Goal: Task Accomplishment & Management: Manage account settings

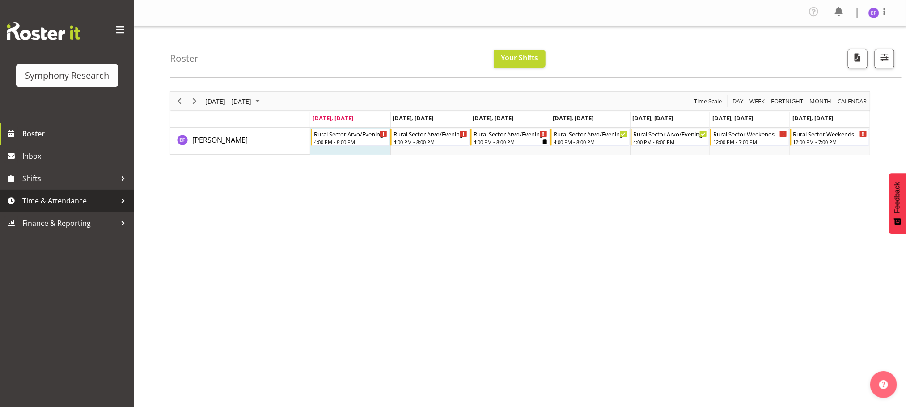
click at [101, 195] on span "Time & Attendance" at bounding box center [69, 200] width 94 height 13
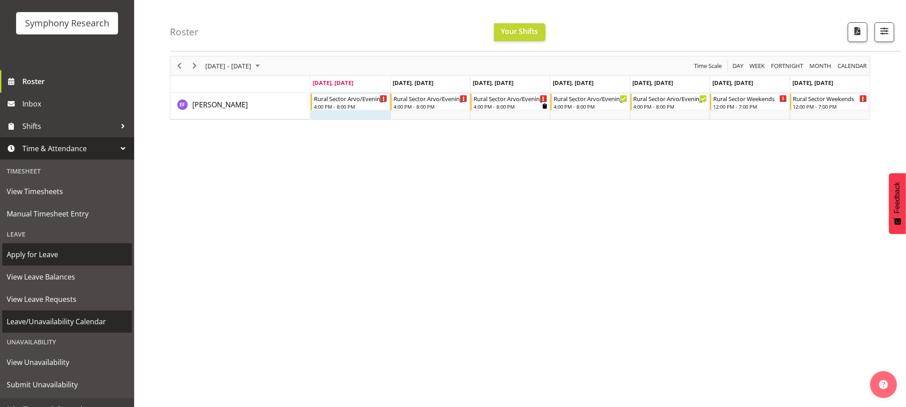
scroll to position [65, 0]
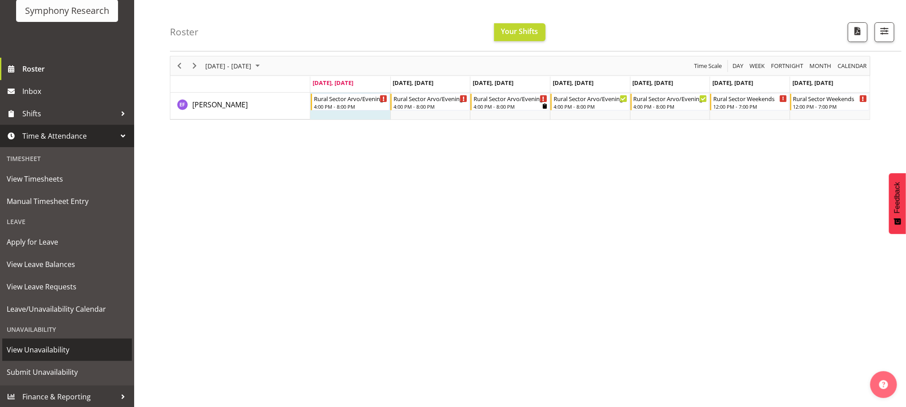
click at [50, 347] on span "View Unavailability" at bounding box center [67, 349] width 121 height 13
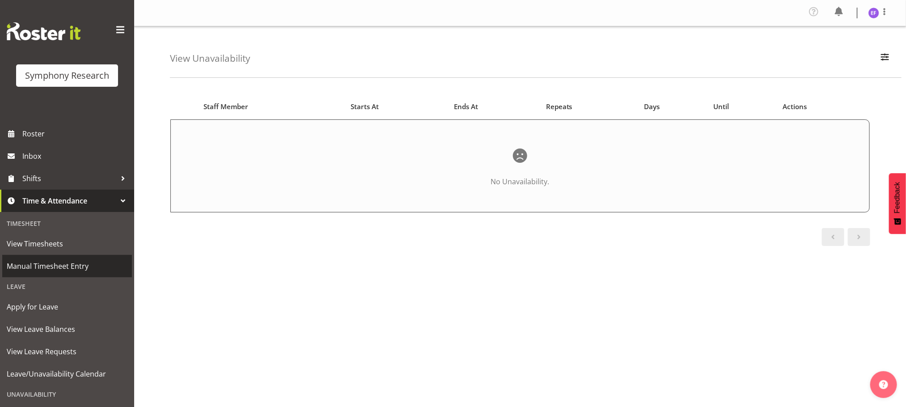
click at [53, 259] on span "Manual Timesheet Entry" at bounding box center [67, 265] width 121 height 13
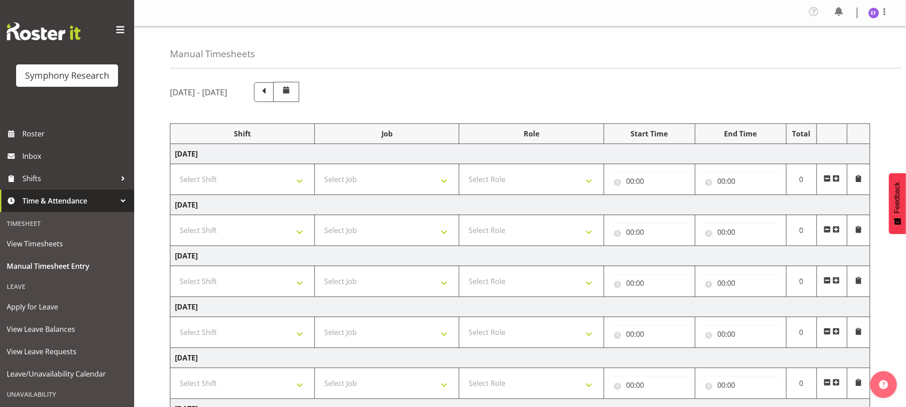
scroll to position [67, 0]
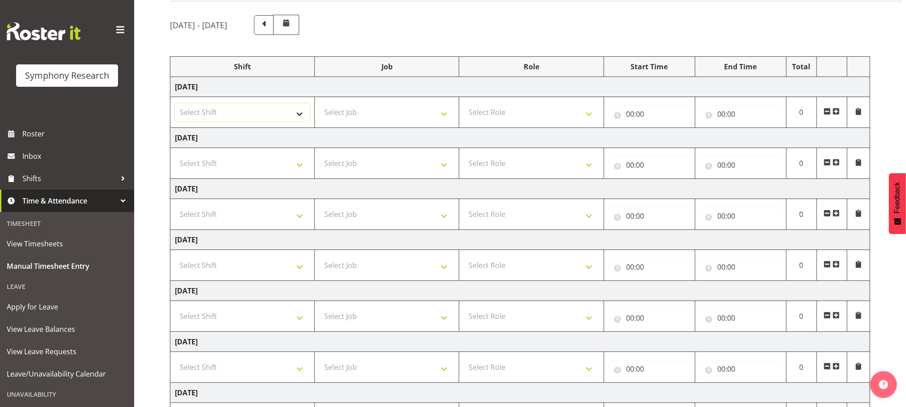
click at [300, 114] on select "Select Shift !!Weekend Residential (Roster IT Shift Label) *Business 9/10am ~ 4…" at bounding box center [242, 112] width 135 height 18
select select "48116"
click at [175, 105] on select "Select Shift !!Weekend Residential (Roster IT Shift Label) *Business 9/10am ~ 4…" at bounding box center [242, 112] width 135 height 18
click at [443, 117] on select "Select Job 550060 IF Admin 553492 World Poll Aus Wave 2 Main 2025 553493 World …" at bounding box center [386, 112] width 135 height 18
select select "10587"
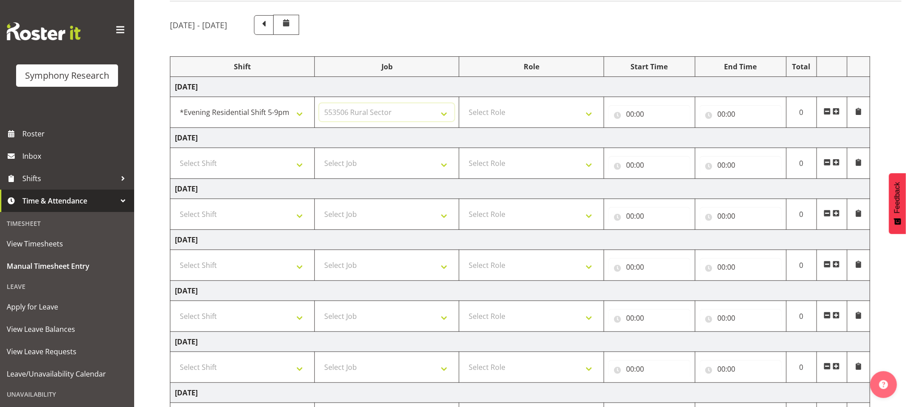
click at [319, 105] on select "Select Job 550060 IF Admin 553492 World Poll Aus Wave 2 Main 2025 553493 World …" at bounding box center [386, 112] width 135 height 18
click at [399, 199] on td "Wednesday 3rd September 2025" at bounding box center [520, 189] width 700 height 20
click at [589, 113] on select "Select Role Briefing Interviewing" at bounding box center [531, 112] width 135 height 18
select select "297"
click at [464, 105] on select "Select Role Briefing Interviewing" at bounding box center [531, 112] width 135 height 18
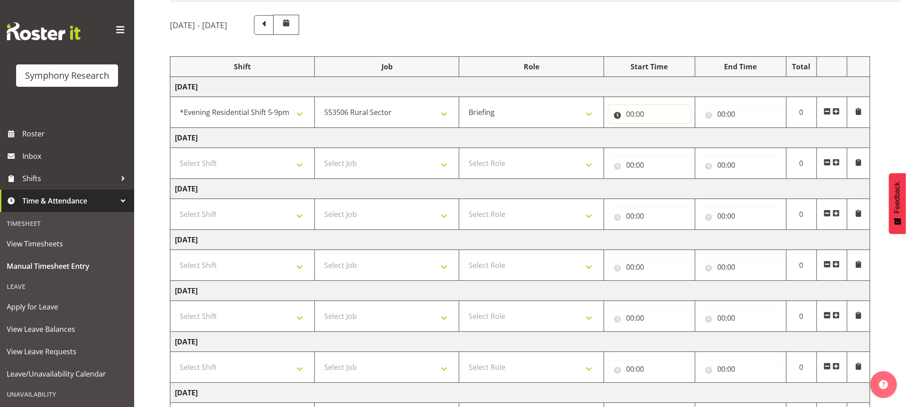
click at [629, 114] on input "00:00" at bounding box center [649, 114] width 82 height 18
click at [668, 138] on select "00 01 02 03 04 05 06 07 08 09 10 11 12 13 14 15 16 17 18 19 20 21 22 23" at bounding box center [669, 137] width 20 height 18
select select "16"
click at [659, 130] on select "00 01 02 03 04 05 06 07 08 09 10 11 12 13 14 15 16 17 18 19 20 21 22 23" at bounding box center [669, 137] width 20 height 18
type input "16:00"
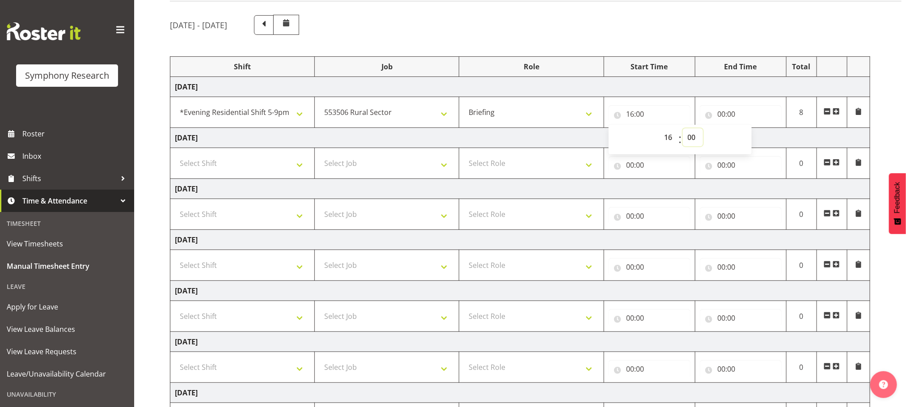
click at [692, 137] on select "00 01 02 03 04 05 06 07 08 09 10 11 12 13 14 15 16 17 18 19 20 21 22 23 24 25 2…" at bounding box center [693, 137] width 20 height 18
select select "9"
click at [683, 130] on select "00 01 02 03 04 05 06 07 08 09 10 11 12 13 14 15 16 17 18 19 20 21 22 23 24 25 2…" at bounding box center [693, 137] width 20 height 18
type input "16:09"
click at [720, 115] on input "00:00" at bounding box center [741, 114] width 82 height 18
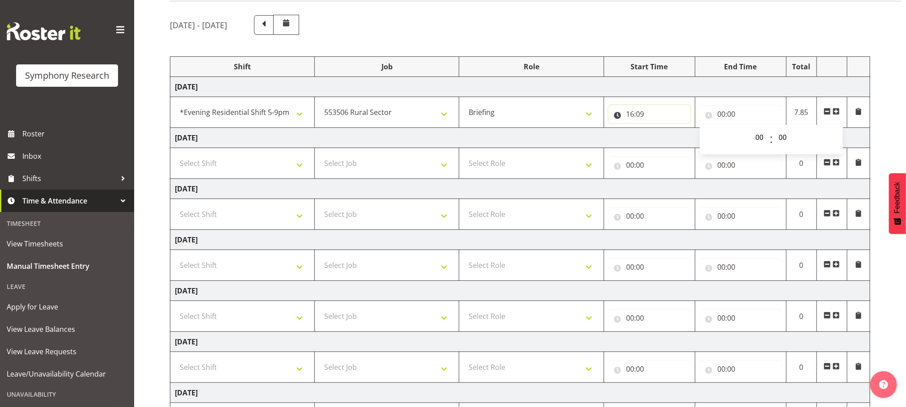
click at [631, 114] on input "16:09" at bounding box center [649, 114] width 82 height 18
click at [693, 139] on select "00 01 02 03 04 05 06 07 08 09 10 11 12 13 14 15 16 17 18 19 20 21 22 23 24 25 2…" at bounding box center [693, 137] width 20 height 18
select select "0"
click at [683, 130] on select "00 01 02 03 04 05 06 07 08 09 10 11 12 13 14 15 16 17 18 19 20 21 22 23 24 25 2…" at bounding box center [693, 137] width 20 height 18
type input "16:00"
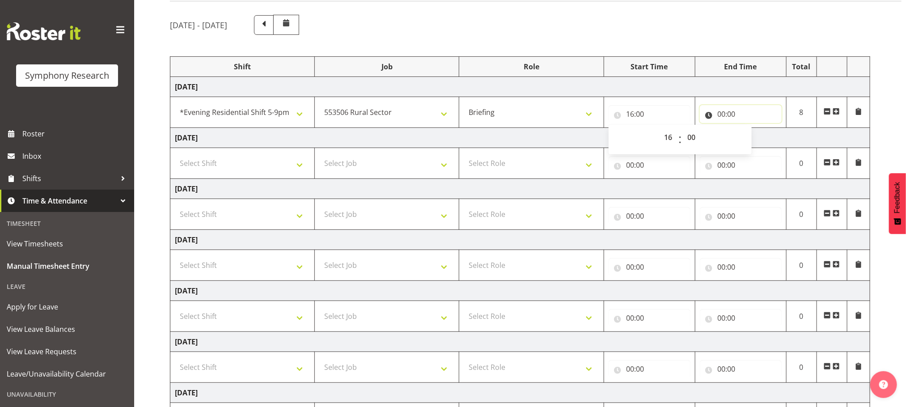
click at [721, 113] on input "00:00" at bounding box center [741, 114] width 82 height 18
click at [760, 138] on select "00 01 02 03 04 05 06 07 08 09 10 11 12 13 14 15 16 17 18 19 20 21 22 23" at bounding box center [760, 137] width 20 height 18
select select "17"
click at [750, 130] on select "00 01 02 03 04 05 06 07 08 09 10 11 12 13 14 15 16 17 18 19 20 21 22 23" at bounding box center [760, 137] width 20 height 18
type input "17:00"
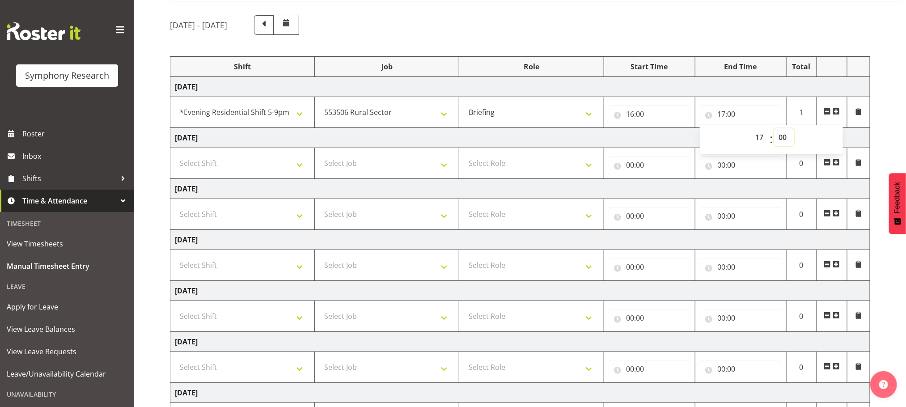
click at [784, 138] on select "00 01 02 03 04 05 06 07 08 09 10 11 12 13 14 15 16 17 18 19 20 21 22 23 24 25 2…" at bounding box center [784, 137] width 20 height 18
select select "9"
click at [774, 130] on select "00 01 02 03 04 05 06 07 08 09 10 11 12 13 14 15 16 17 18 19 20 21 22 23 24 25 2…" at bounding box center [784, 137] width 20 height 18
type input "17:09"
click at [783, 139] on select "00 01 02 03 04 05 06 07 08 09 10 11 12 13 14 15 16 17 18 19 20 21 22 23 24 25 2…" at bounding box center [784, 137] width 20 height 18
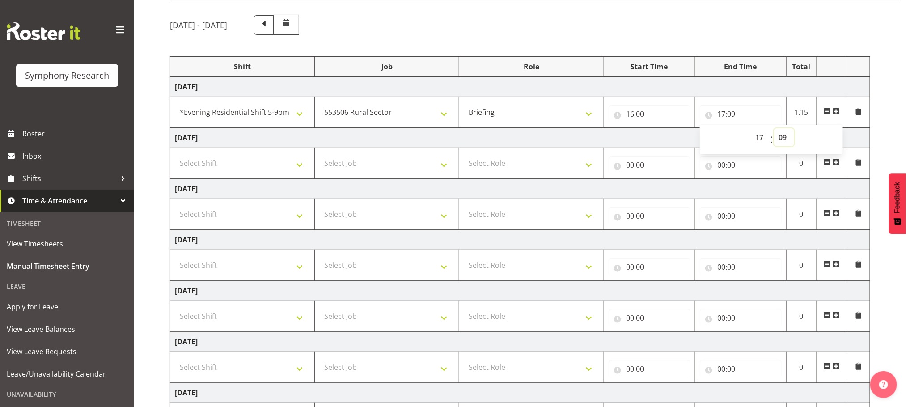
select select "30"
click at [774, 130] on select "00 01 02 03 04 05 06 07 08 09 10 11 12 13 14 15 16 17 18 19 20 21 22 23 24 25 2…" at bounding box center [784, 137] width 20 height 18
type input "17:30"
click at [835, 111] on span at bounding box center [835, 111] width 7 height 7
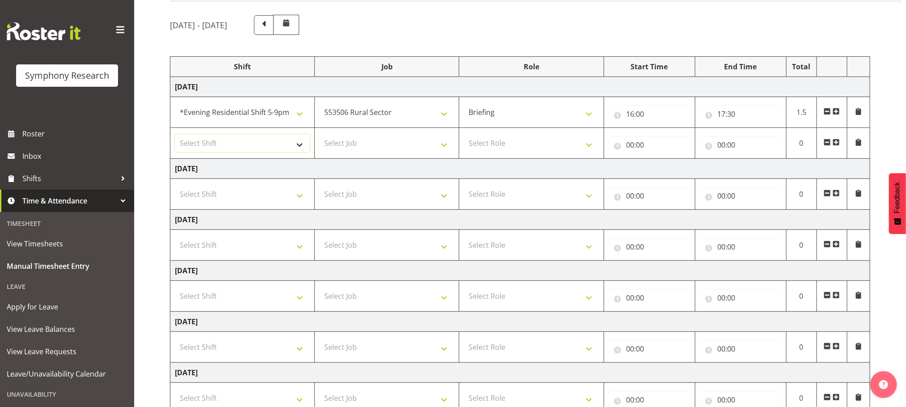
click at [299, 145] on select "Select Shift !!Weekend Residential (Roster IT Shift Label) *Business 9/10am ~ 4…" at bounding box center [242, 143] width 135 height 18
select select "48116"
click at [175, 135] on select "Select Shift !!Weekend Residential (Roster IT Shift Label) *Business 9/10am ~ 4…" at bounding box center [242, 143] width 135 height 18
click at [444, 143] on select "Select Job 550060 IF Admin 553492 World Poll Aus Wave 2 Main 2025 553493 World …" at bounding box center [386, 143] width 135 height 18
select select "10587"
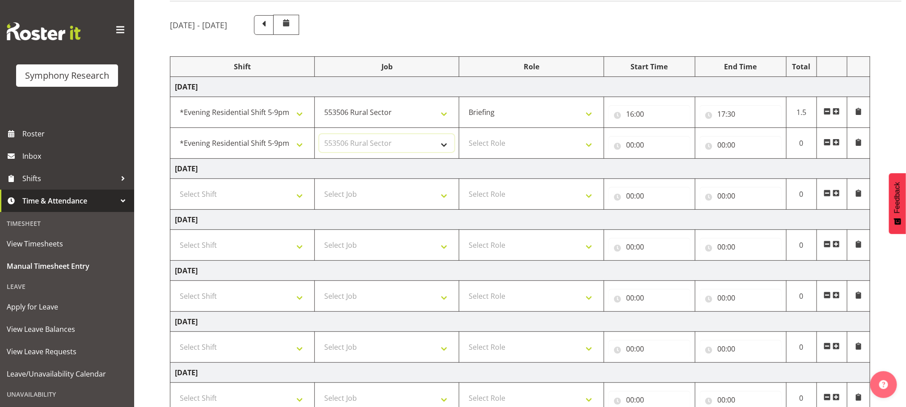
click at [319, 135] on select "Select Job 550060 IF Admin 553492 World Poll Aus Wave 2 Main 2025 553493 World …" at bounding box center [386, 143] width 135 height 18
click at [590, 145] on select "Select Role Briefing Interviewing" at bounding box center [531, 143] width 135 height 18
click at [464, 135] on select "Select Role Briefing Interviewing" at bounding box center [531, 143] width 135 height 18
click at [588, 144] on select "Briefing Interviewing" at bounding box center [531, 143] width 135 height 18
select select "47"
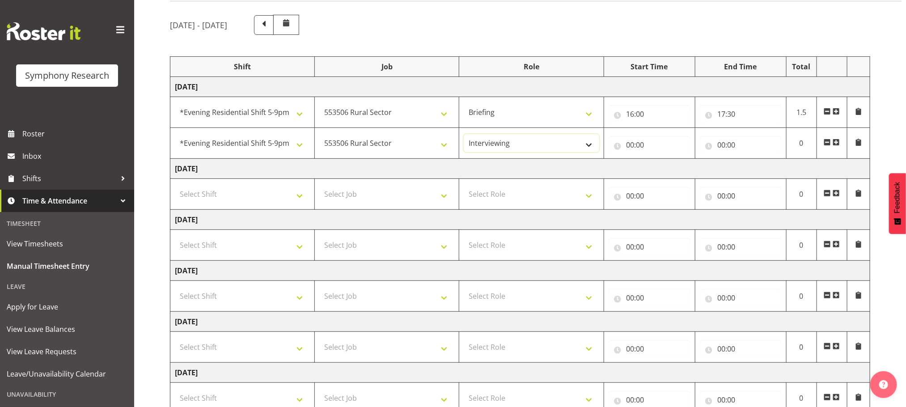
click at [464, 135] on select "Briefing Interviewing" at bounding box center [531, 143] width 135 height 18
click at [628, 143] on input "00:00" at bounding box center [649, 145] width 82 height 18
click at [666, 170] on select "00 01 02 03 04 05 06 07 08 09 10 11 12 13 14 15 16 17 18 19 20 21 22 23" at bounding box center [669, 168] width 20 height 18
select select "17"
click at [659, 160] on select "00 01 02 03 04 05 06 07 08 09 10 11 12 13 14 15 16 17 18 19 20 21 22 23" at bounding box center [669, 168] width 20 height 18
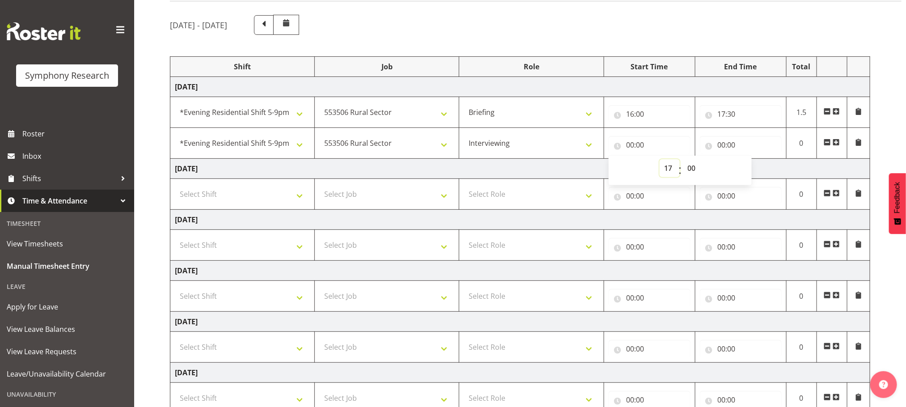
type input "17:00"
click at [692, 169] on select "00 01 02 03 04 05 06 07 08 09 10 11 12 13 14 15 16 17 18 19 20 21 22 23 24 25 2…" at bounding box center [693, 168] width 20 height 18
select select "10"
click at [683, 160] on select "00 01 02 03 04 05 06 07 08 09 10 11 12 13 14 15 16 17 18 19 20 21 22 23 24 25 2…" at bounding box center [693, 168] width 20 height 18
type input "17:10"
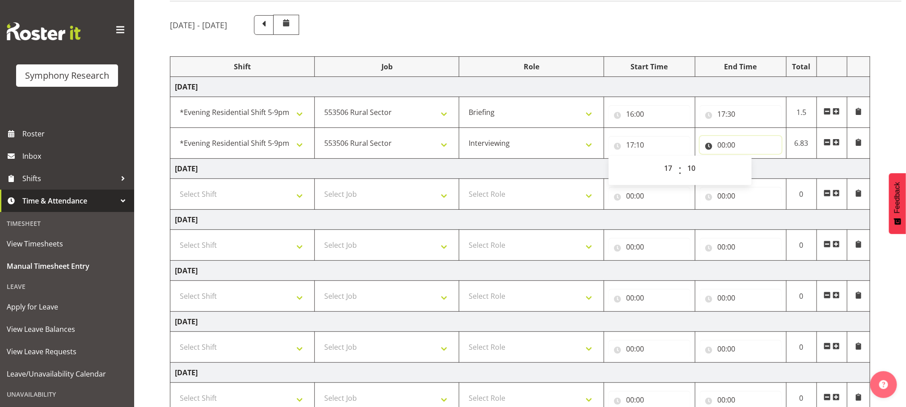
click at [720, 145] on input "00:00" at bounding box center [741, 145] width 82 height 18
click at [758, 167] on select "00 01 02 03 04 05 06 07 08 09 10 11 12 13 14 15 16 17 18 19 20 21 22 23" at bounding box center [760, 168] width 20 height 18
select select "20"
click at [750, 160] on select "00 01 02 03 04 05 06 07 08 09 10 11 12 13 14 15 16 17 18 19 20 21 22 23" at bounding box center [760, 168] width 20 height 18
type input "20:00"
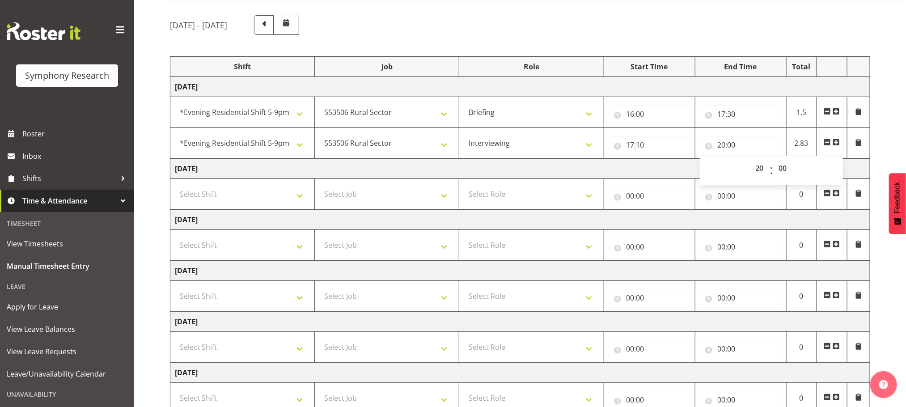
click at [893, 139] on div "September 1st - September 7th 2025 Shift Job Role Start Time End Time Total Mon…" at bounding box center [538, 261] width 736 height 506
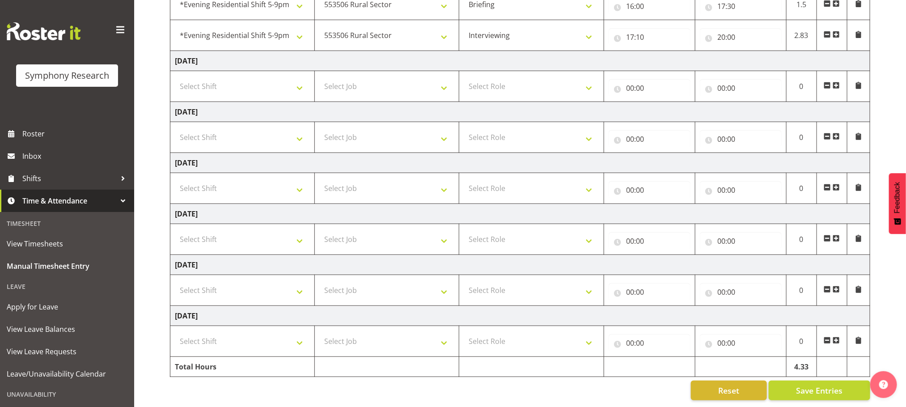
scroll to position [189, 0]
click at [802, 384] on span "Save Entries" at bounding box center [819, 390] width 46 height 12
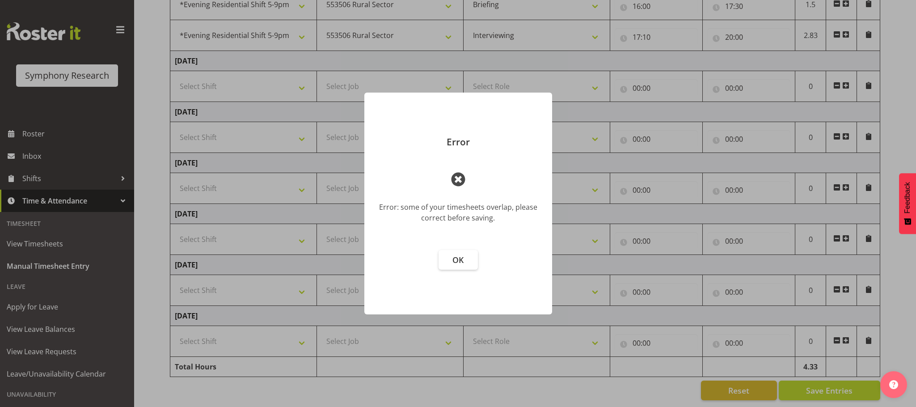
click at [457, 176] on span at bounding box center [457, 179] width 21 height 21
click at [458, 261] on span "OK" at bounding box center [457, 259] width 11 height 11
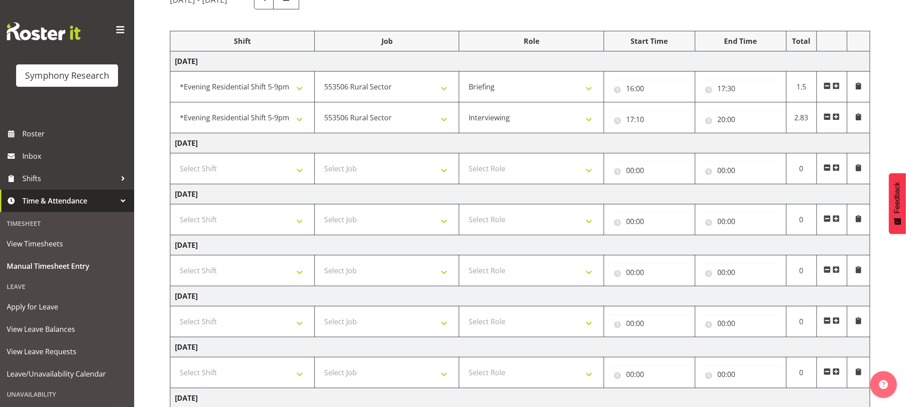
scroll to position [55, 0]
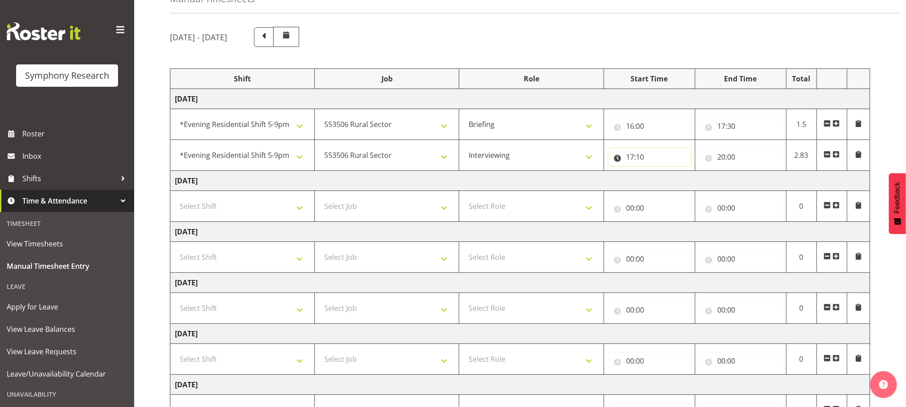
click at [633, 159] on input "17:10" at bounding box center [649, 157] width 82 height 18
click at [693, 180] on select "00 01 02 03 04 05 06 07 08 09 10 11 12 13 14 15 16 17 18 19 20 21 22 23 24 25 2…" at bounding box center [693, 180] width 20 height 18
select select "30"
click at [683, 173] on select "00 01 02 03 04 05 06 07 08 09 10 11 12 13 14 15 16 17 18 19 20 21 22 23 24 25 2…" at bounding box center [693, 180] width 20 height 18
type input "17:30"
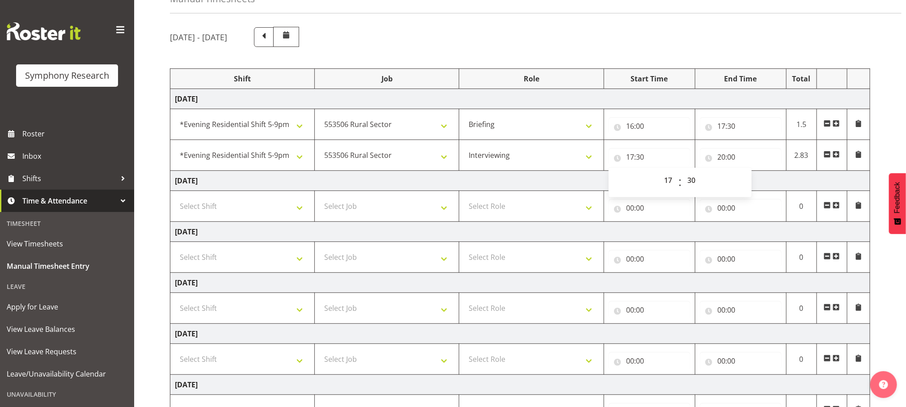
click at [888, 143] on div "September 1st - September 7th 2025 Shift Job Role Start Time End Time Total Mon…" at bounding box center [538, 273] width 736 height 506
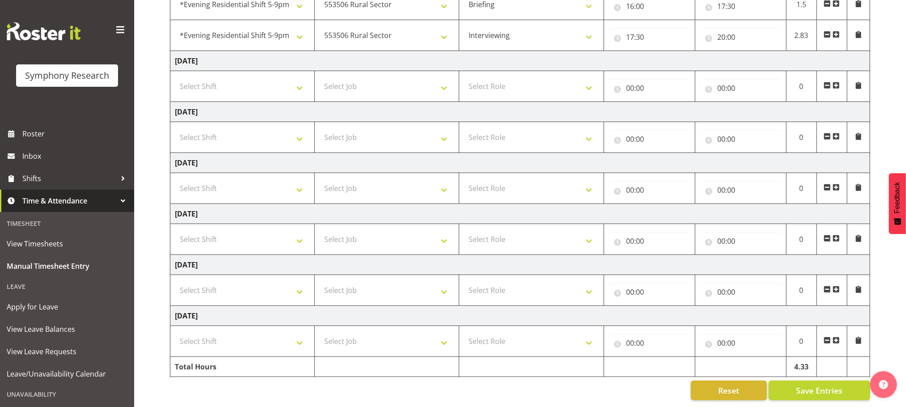
scroll to position [189, 0]
click at [813, 384] on span "Save Entries" at bounding box center [819, 390] width 46 height 12
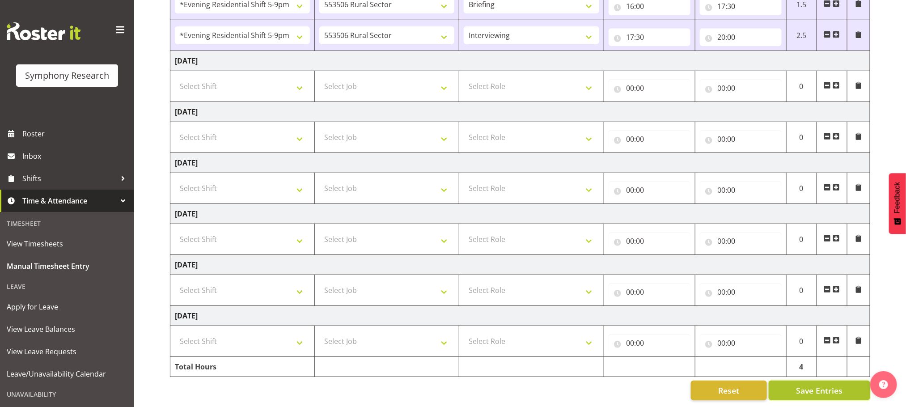
click at [809, 384] on span "Save Entries" at bounding box center [819, 390] width 46 height 12
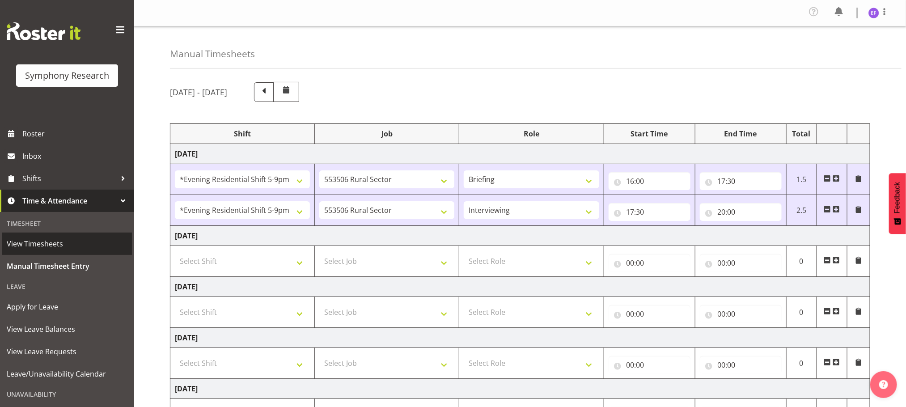
scroll to position [65, 0]
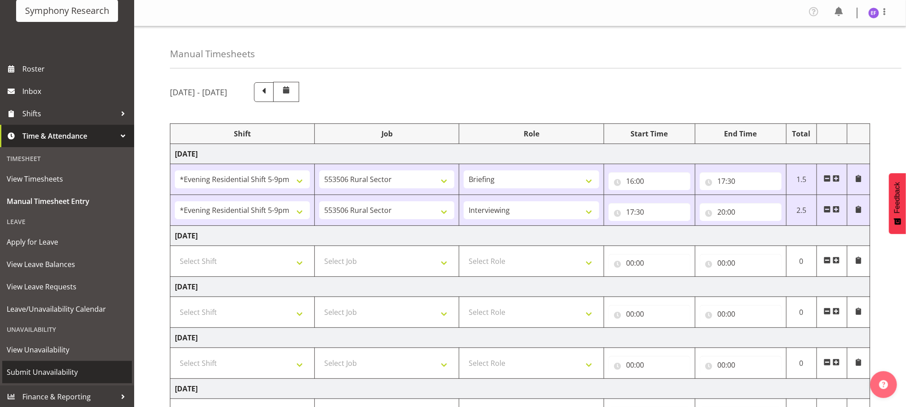
click at [64, 369] on span "Submit Unavailability" at bounding box center [67, 371] width 121 height 13
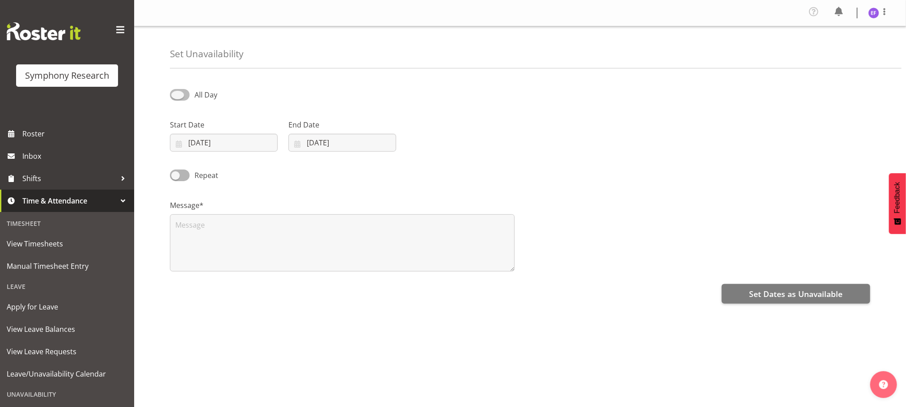
click at [179, 93] on span at bounding box center [180, 94] width 20 height 11
click at [176, 93] on input "All Day" at bounding box center [173, 95] width 6 height 6
click at [177, 96] on span at bounding box center [180, 94] width 20 height 11
click at [176, 96] on input "Part Day" at bounding box center [173, 95] width 6 height 6
checkbox input "false"
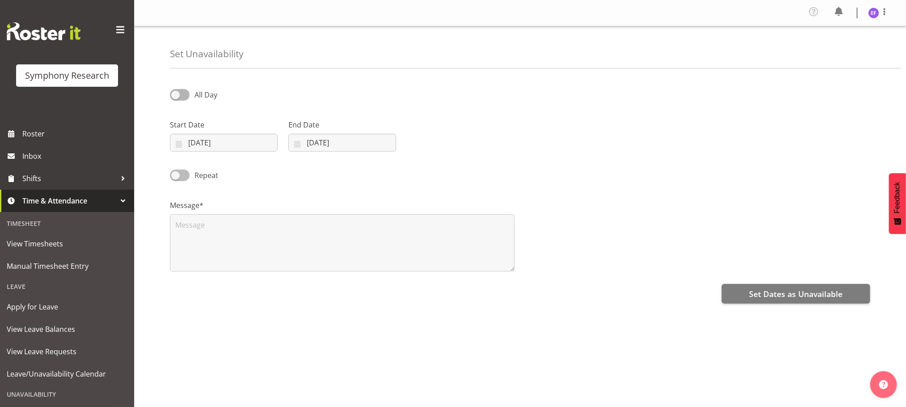
click at [185, 177] on span at bounding box center [180, 174] width 20 height 11
click at [176, 177] on input "Repeat" at bounding box center [173, 175] width 6 height 6
checkbox input "true"
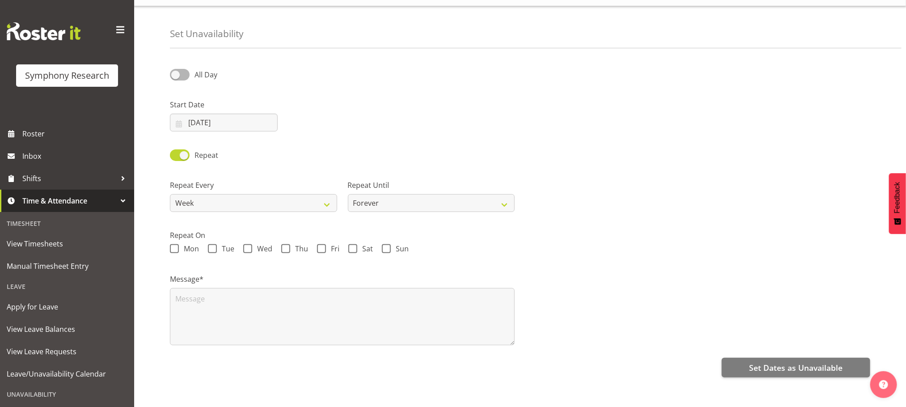
scroll to position [36, 0]
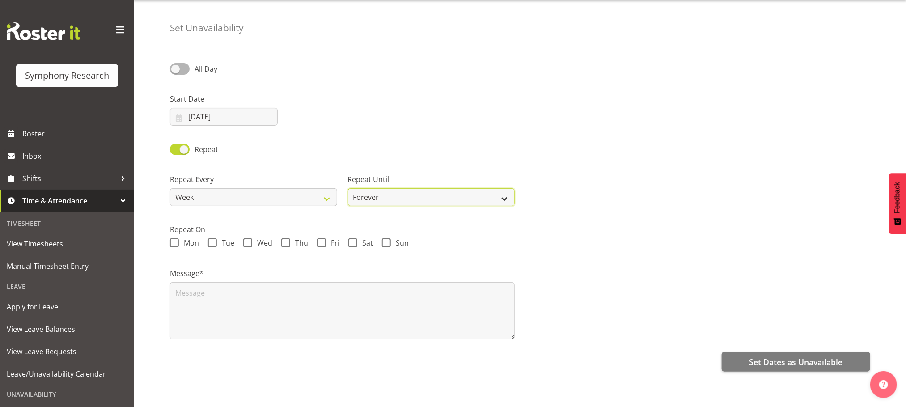
click at [506, 188] on select "Forever On a date" at bounding box center [431, 197] width 167 height 18
select select "date"
click at [348, 188] on select "Forever On a date" at bounding box center [431, 197] width 167 height 18
select select "8"
select select "2025"
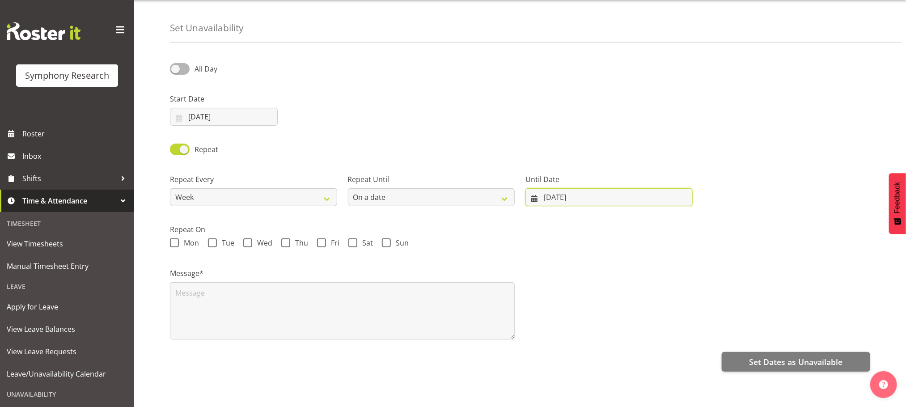
click at [548, 188] on input "01/09/2025" at bounding box center [608, 197] width 167 height 18
click at [247, 238] on span at bounding box center [247, 242] width 9 height 9
click at [247, 240] on input "Wed" at bounding box center [246, 243] width 6 height 6
checkbox input "true"
click at [541, 188] on input "01/09/2025" at bounding box center [608, 197] width 167 height 18
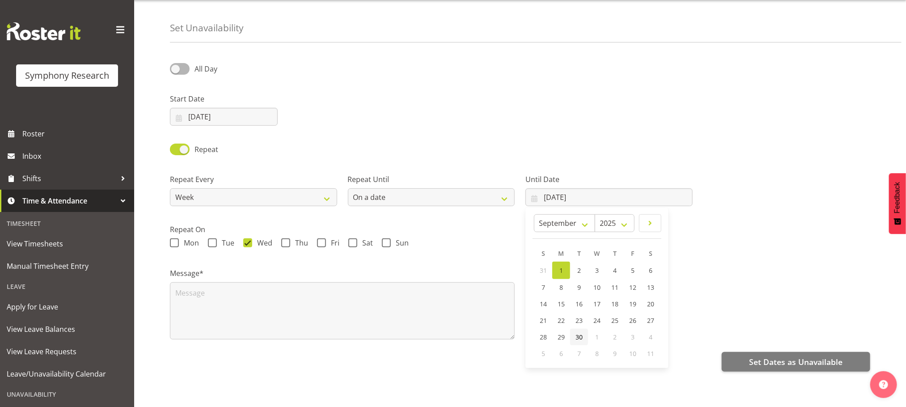
click at [577, 329] on link "30" at bounding box center [579, 337] width 18 height 17
type input "30/09/2025"
click at [353, 238] on span at bounding box center [352, 242] width 9 height 9
click at [353, 240] on input "Sat" at bounding box center [351, 243] width 6 height 6
checkbox input "true"
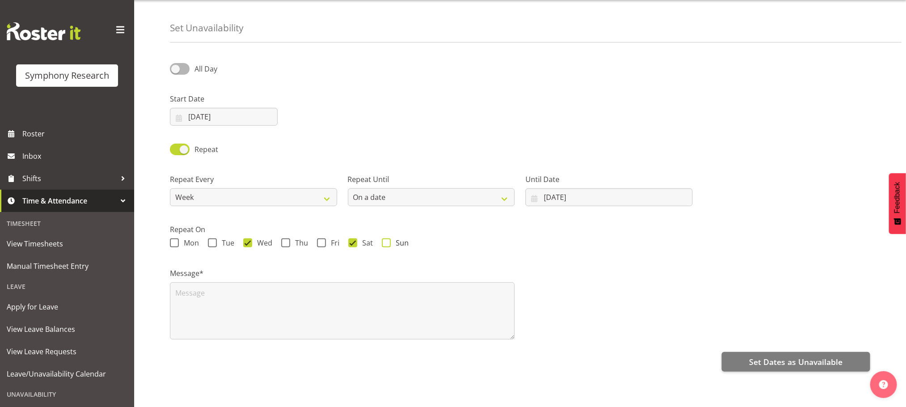
click at [389, 238] on span at bounding box center [386, 242] width 9 height 9
click at [388, 240] on input "Sun" at bounding box center [385, 243] width 6 height 6
checkbox input "true"
click at [352, 238] on span at bounding box center [352, 242] width 9 height 9
click at [352, 240] on input "Sat" at bounding box center [351, 243] width 6 height 6
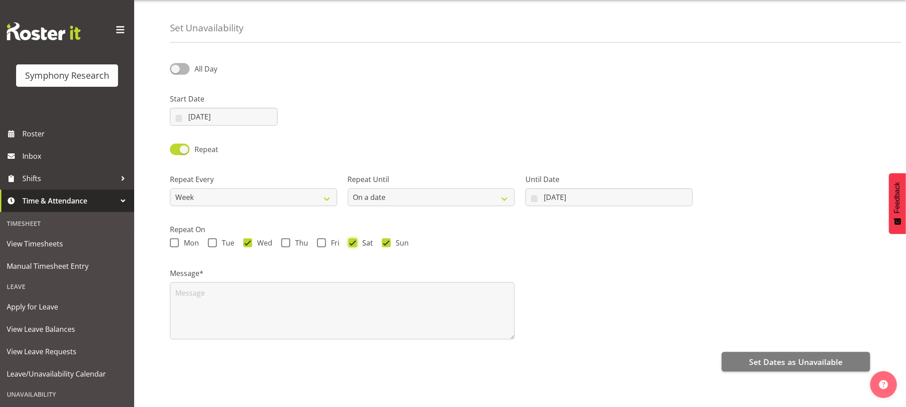
checkbox input "false"
click at [201, 108] on input "01/09/2025" at bounding box center [224, 117] width 108 height 18
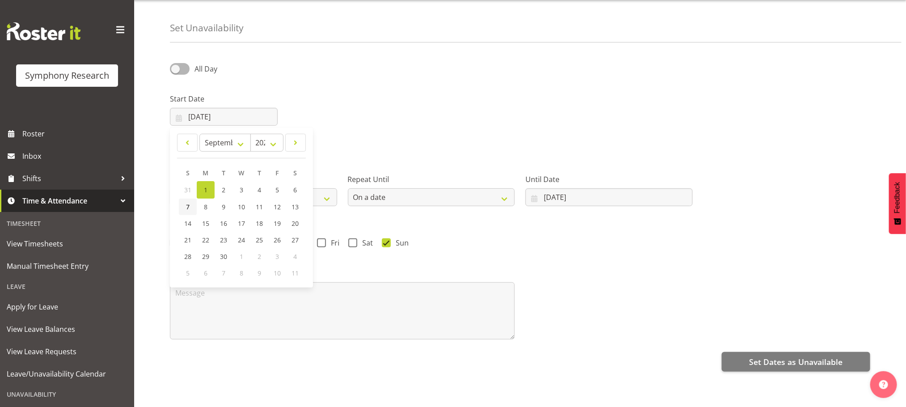
click at [187, 202] on span "7" at bounding box center [188, 206] width 4 height 8
type input "07/09/2025"
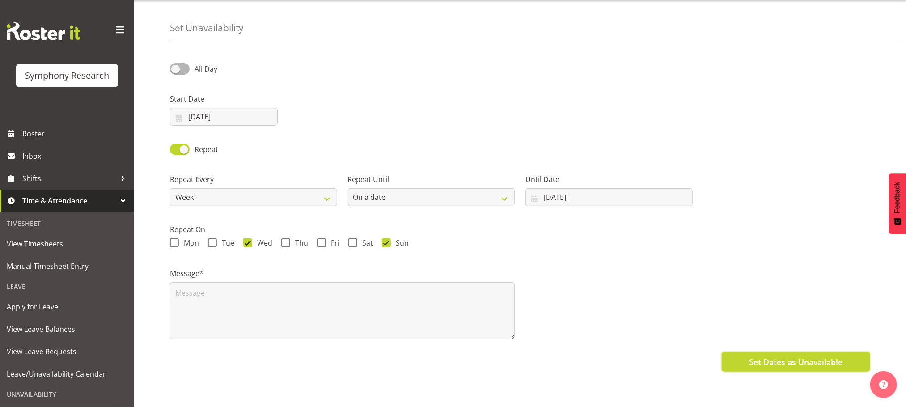
click at [788, 356] on span "Set Dates as Unavailable" at bounding box center [795, 362] width 93 height 12
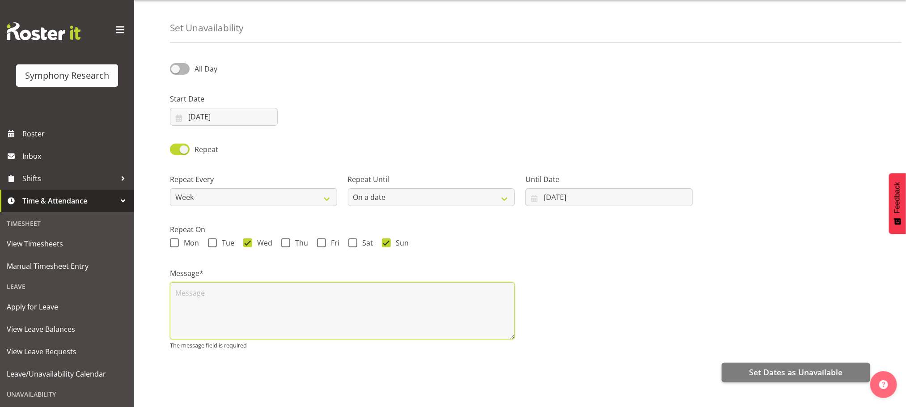
click at [241, 298] on textarea at bounding box center [342, 310] width 345 height 57
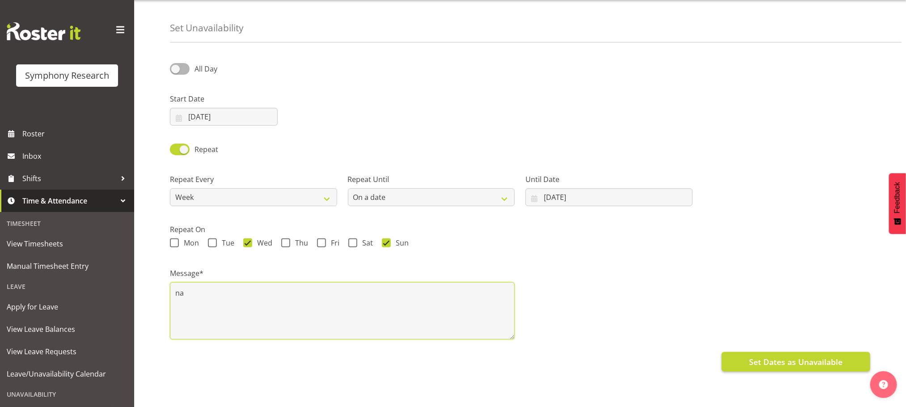
type textarea "na"
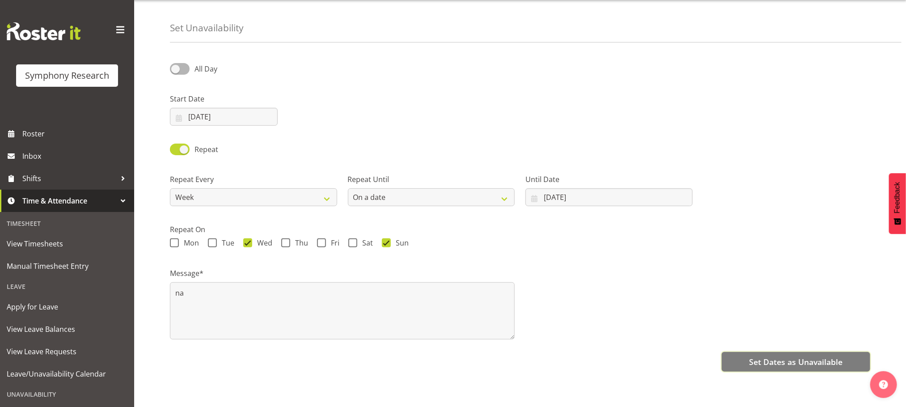
click at [792, 352] on button "Set Dates as Unavailable" at bounding box center [795, 362] width 148 height 20
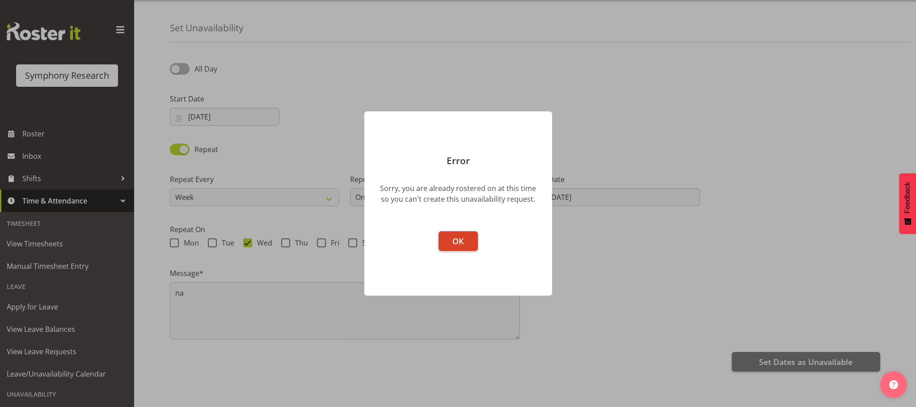
click at [459, 232] on button "OK" at bounding box center [457, 241] width 39 height 20
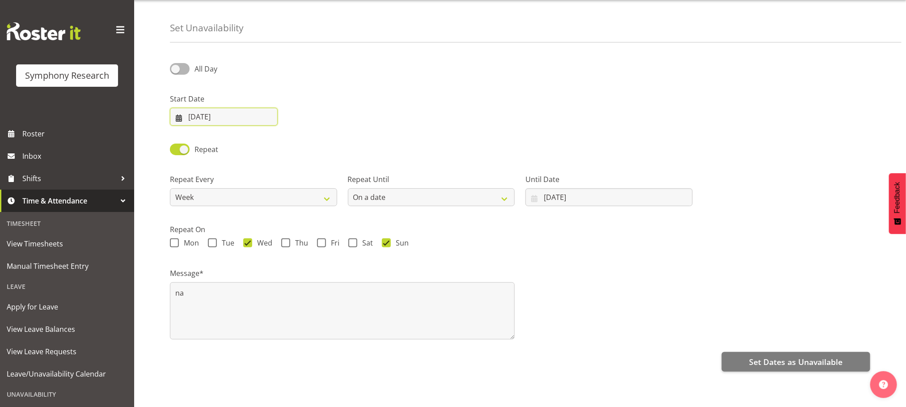
click at [188, 108] on input "07/09/2025" at bounding box center [224, 117] width 108 height 18
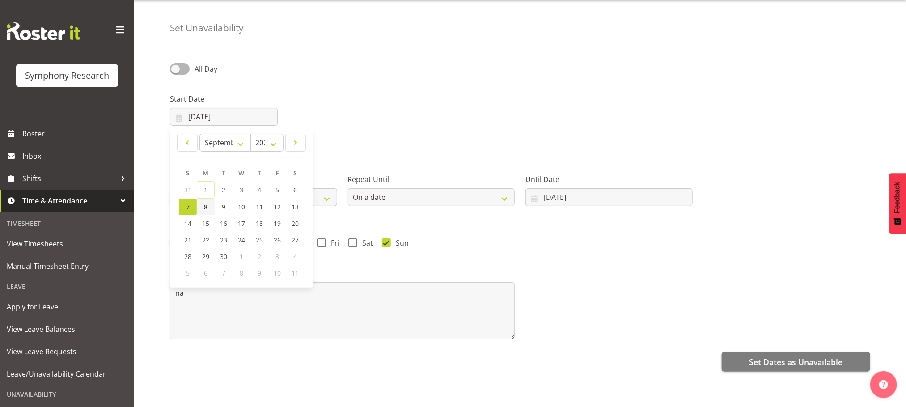
click at [206, 202] on span "8" at bounding box center [206, 206] width 4 height 8
type input "08/09/2025"
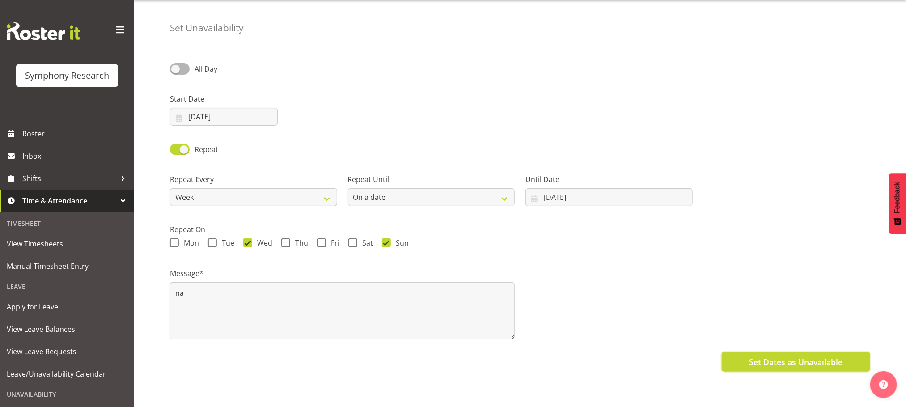
click at [786, 356] on span "Set Dates as Unavailable" at bounding box center [795, 362] width 93 height 12
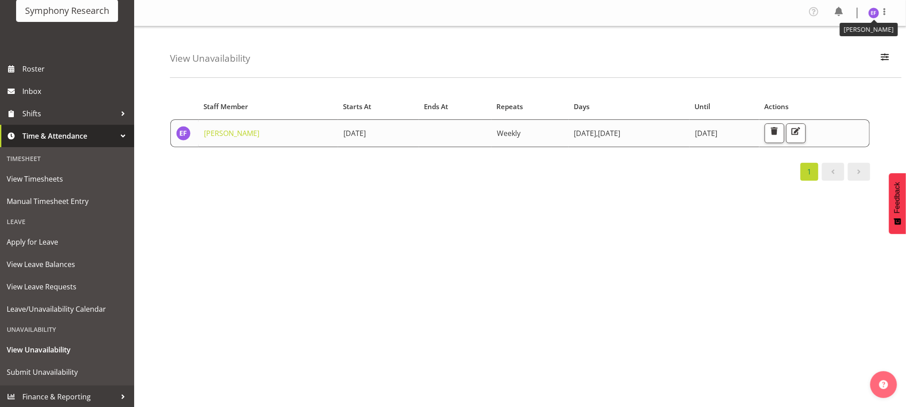
click at [877, 12] on img at bounding box center [873, 13] width 11 height 11
click at [832, 50] on link "Log Out" at bounding box center [847, 49] width 86 height 16
